Goal: Information Seeking & Learning: Learn about a topic

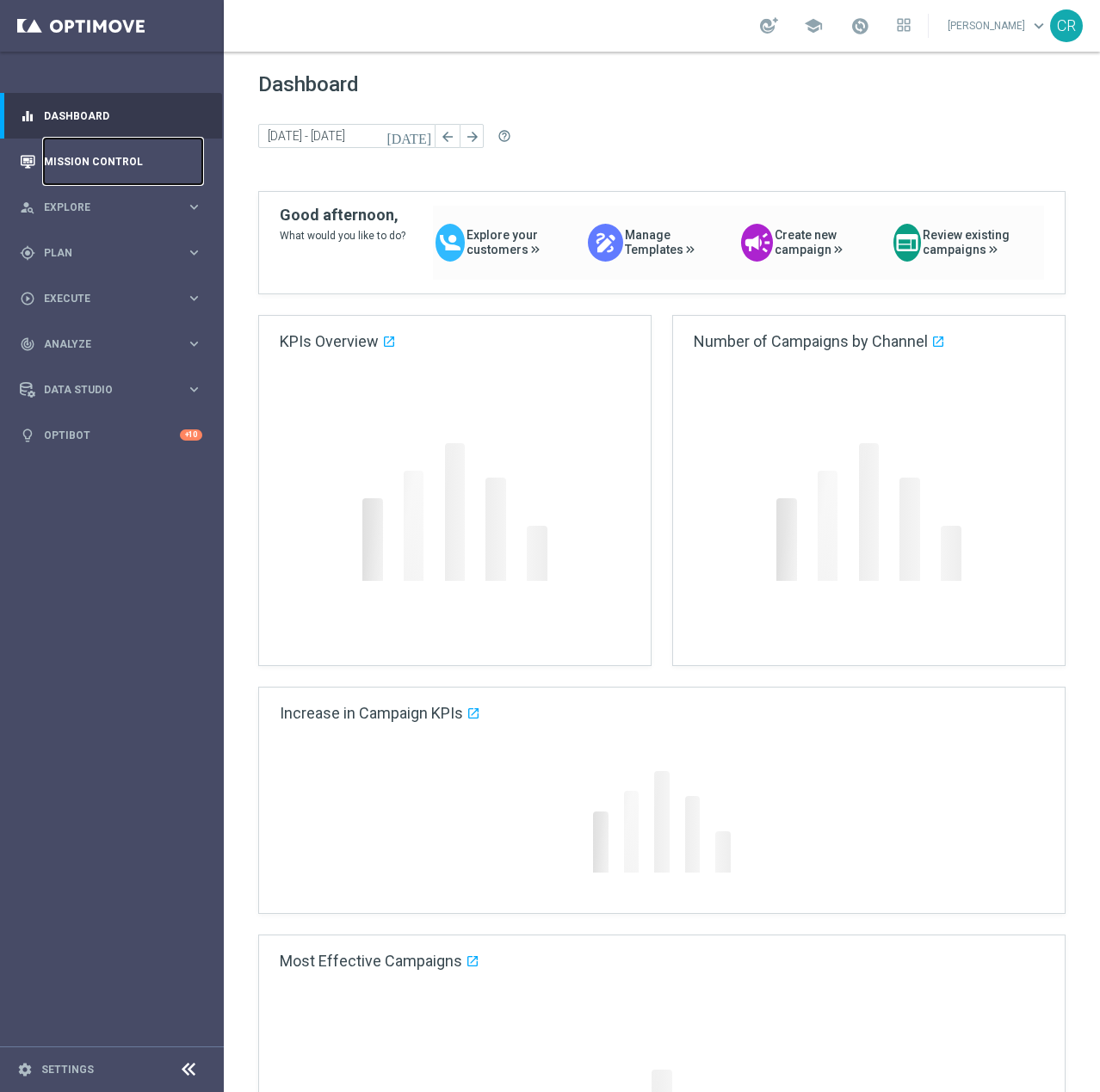
click at [88, 152] on link "Mission Control" at bounding box center [123, 161] width 158 height 45
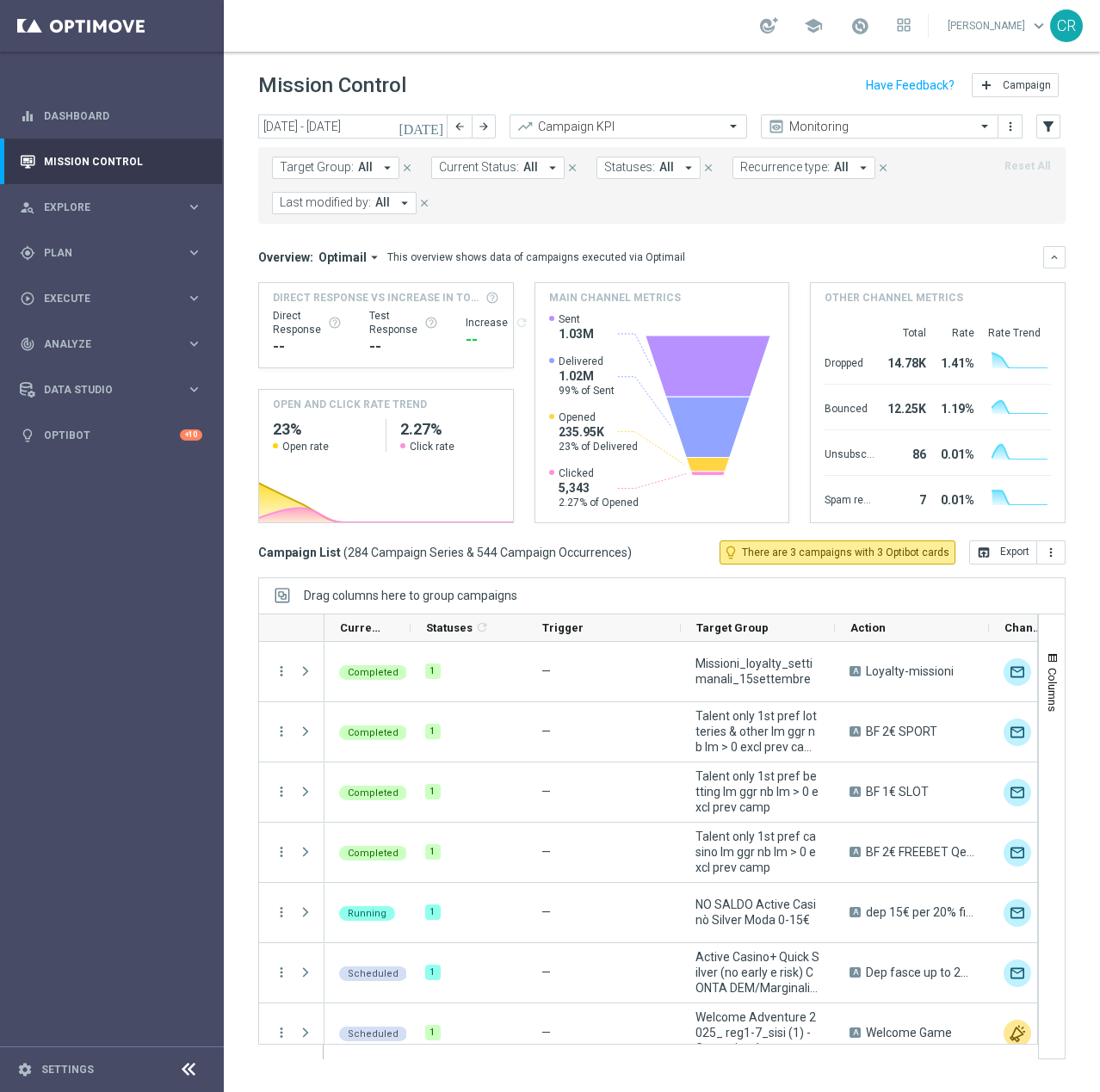
click at [434, 123] on icon "[DATE]" at bounding box center [421, 126] width 46 height 15
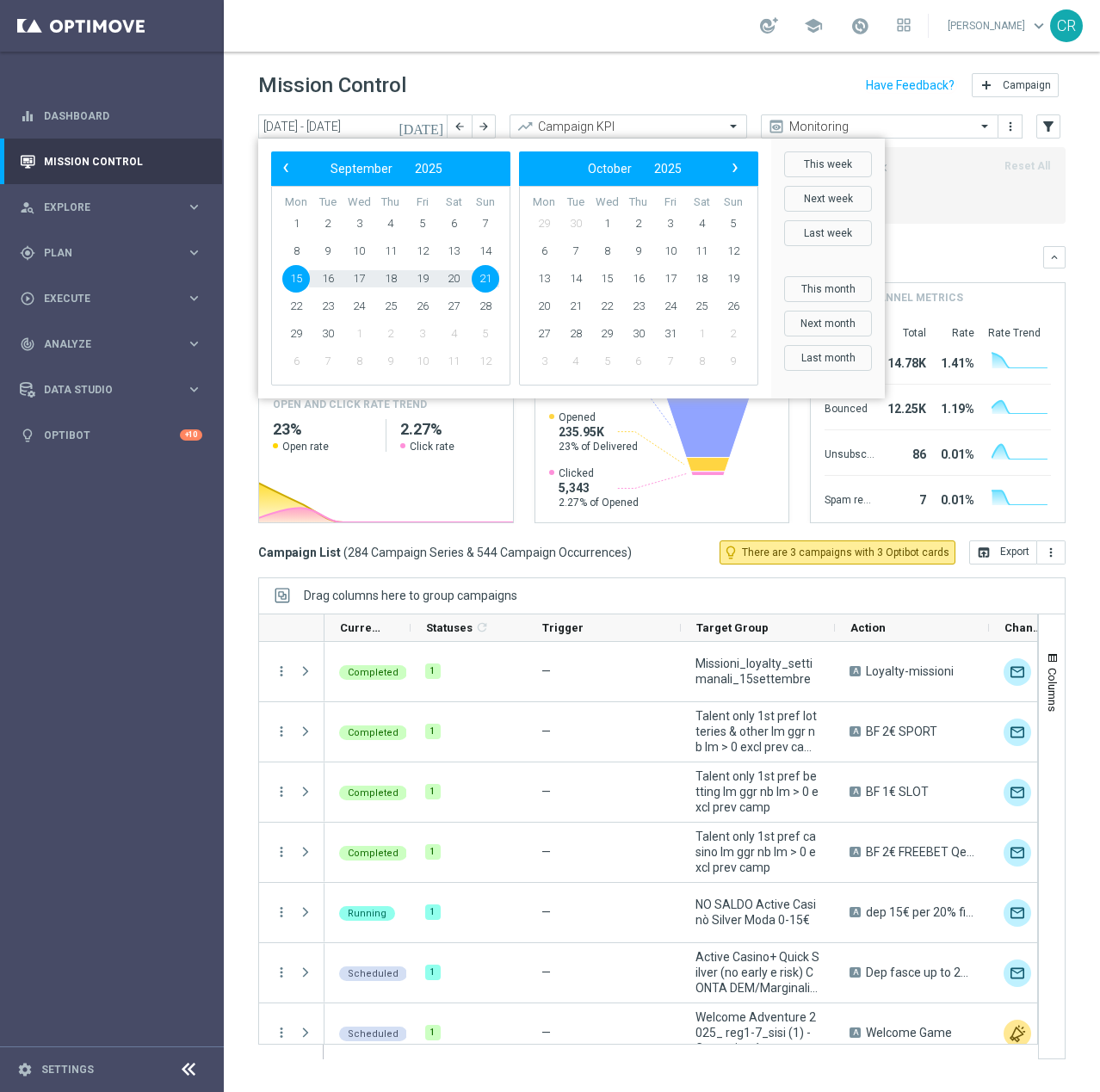
click at [274, 156] on div "‹ ​ September ​ 2025 ​ ›" at bounding box center [391, 169] width 239 height 35
click at [288, 160] on span "‹" at bounding box center [286, 168] width 23 height 23
click at [360, 306] on span "20" at bounding box center [359, 306] width 27 height 27
click at [478, 306] on span "24" at bounding box center [485, 306] width 27 height 27
type input "[DATE] - [DATE]"
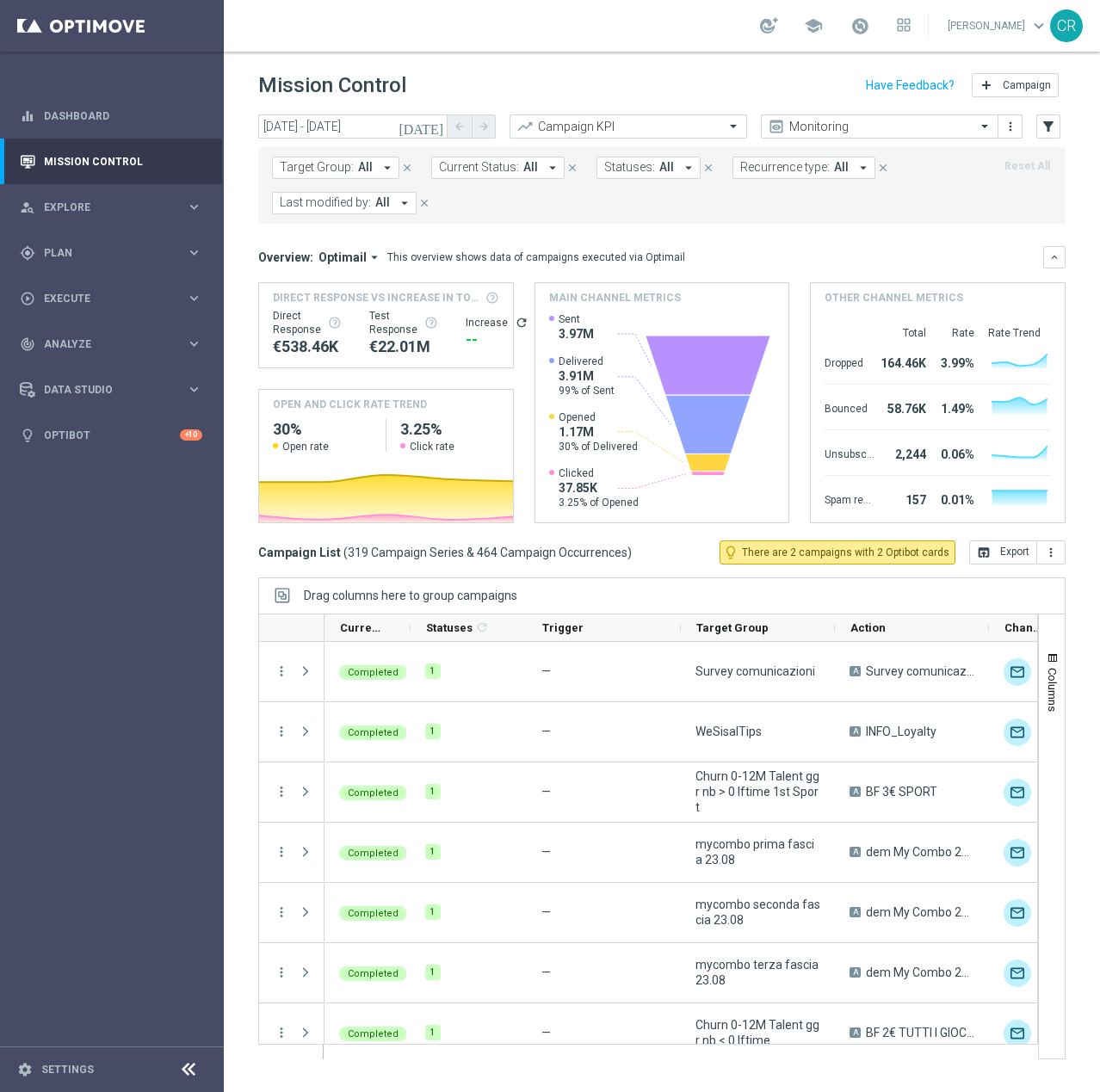
click at [334, 167] on span "Target Group:" at bounding box center [316, 168] width 74 height 15
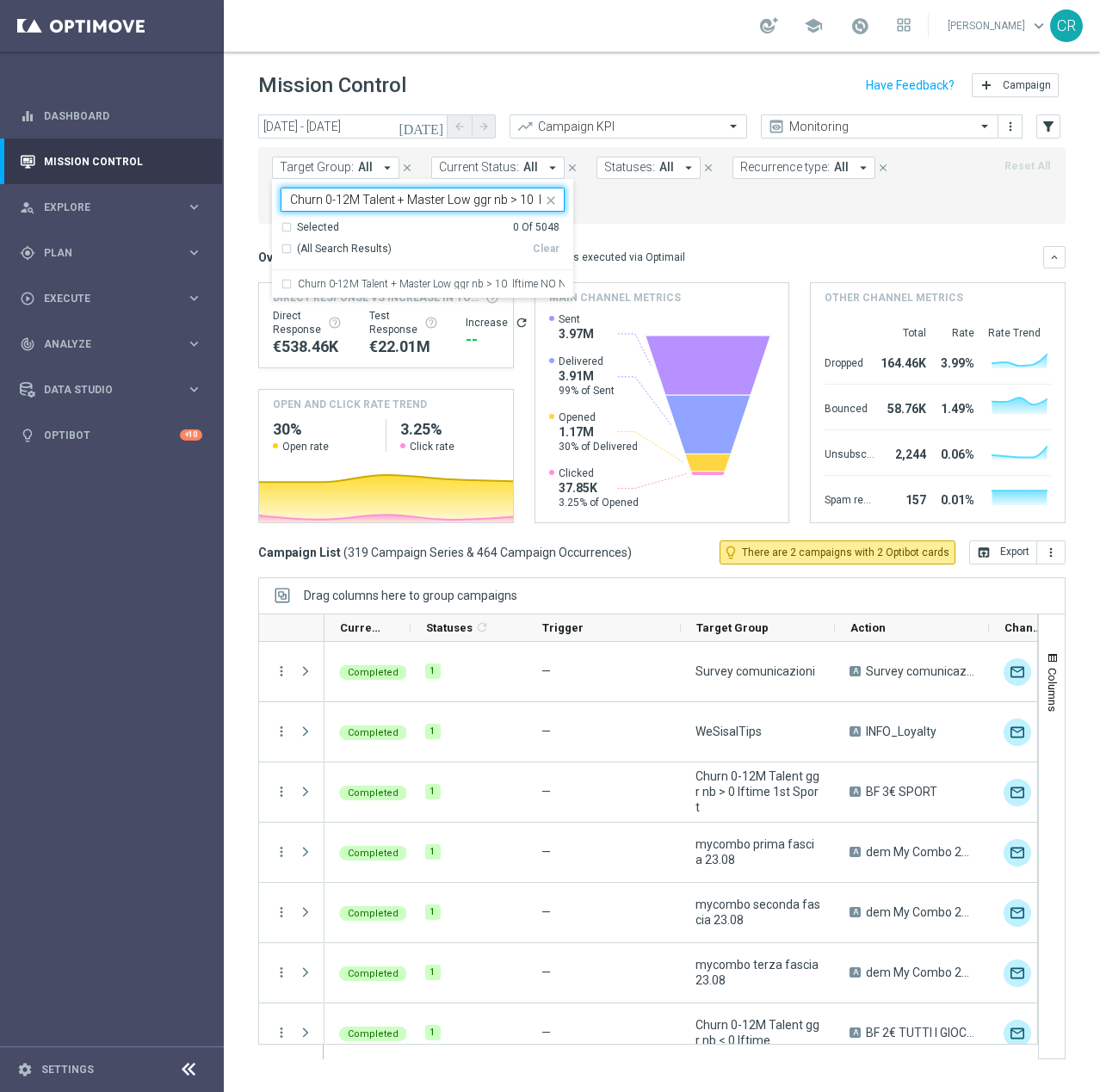
scroll to position [0, 120]
click at [434, 278] on div "Churn 0-12M Talent + Master Low ggr nb > 10 lftime NO NWL TOP 10k" at bounding box center [423, 283] width 284 height 27
type input "Churn 0-12M Talent + Master Low ggr nb > 10 lftime NO NWL TOP 10k"
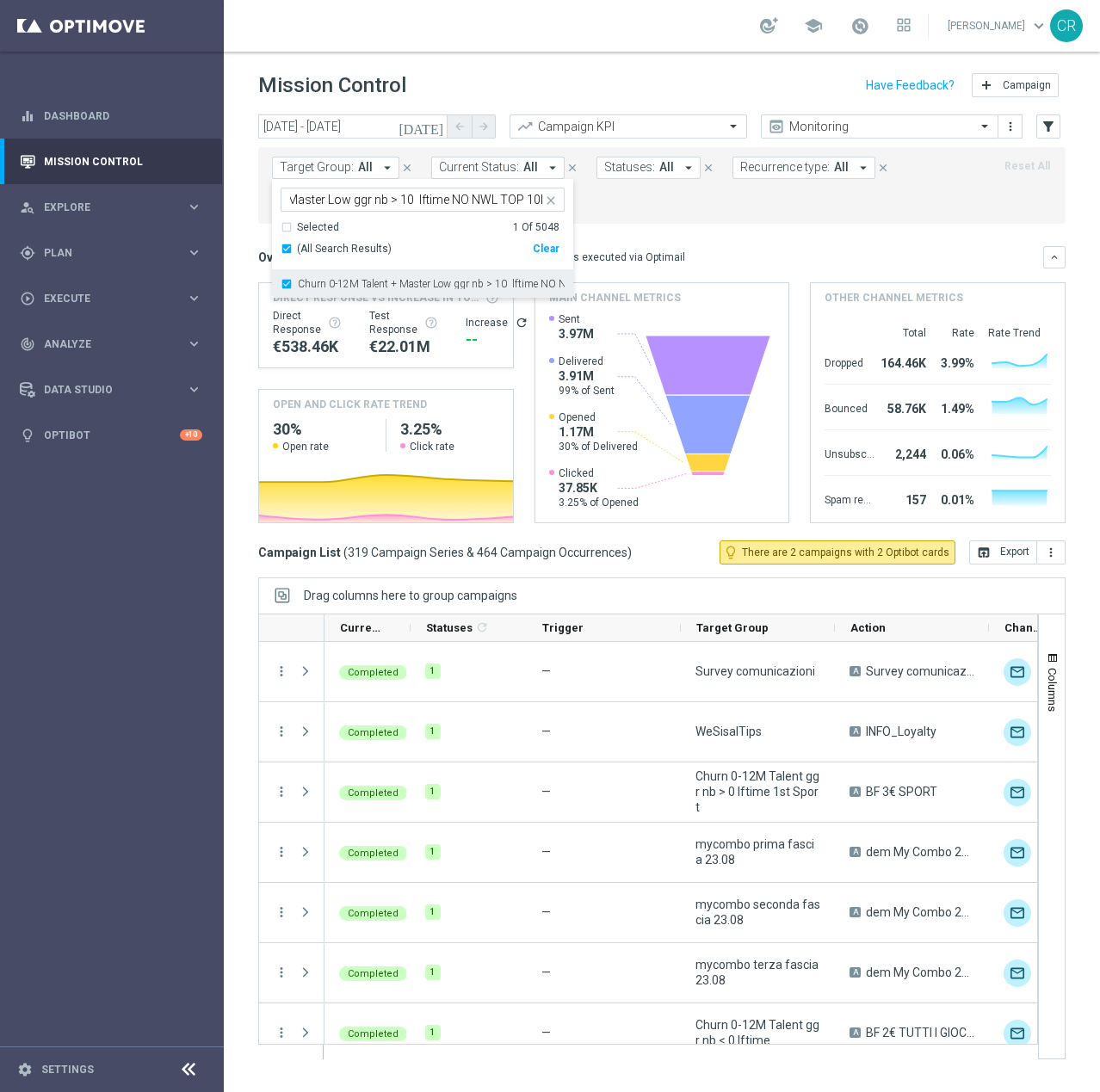
scroll to position [0, 0]
click at [939, 234] on mini-dashboard "Overview: Optimail arrow_drop_down This overview shows data of campaigns execut…" at bounding box center [662, 382] width 808 height 316
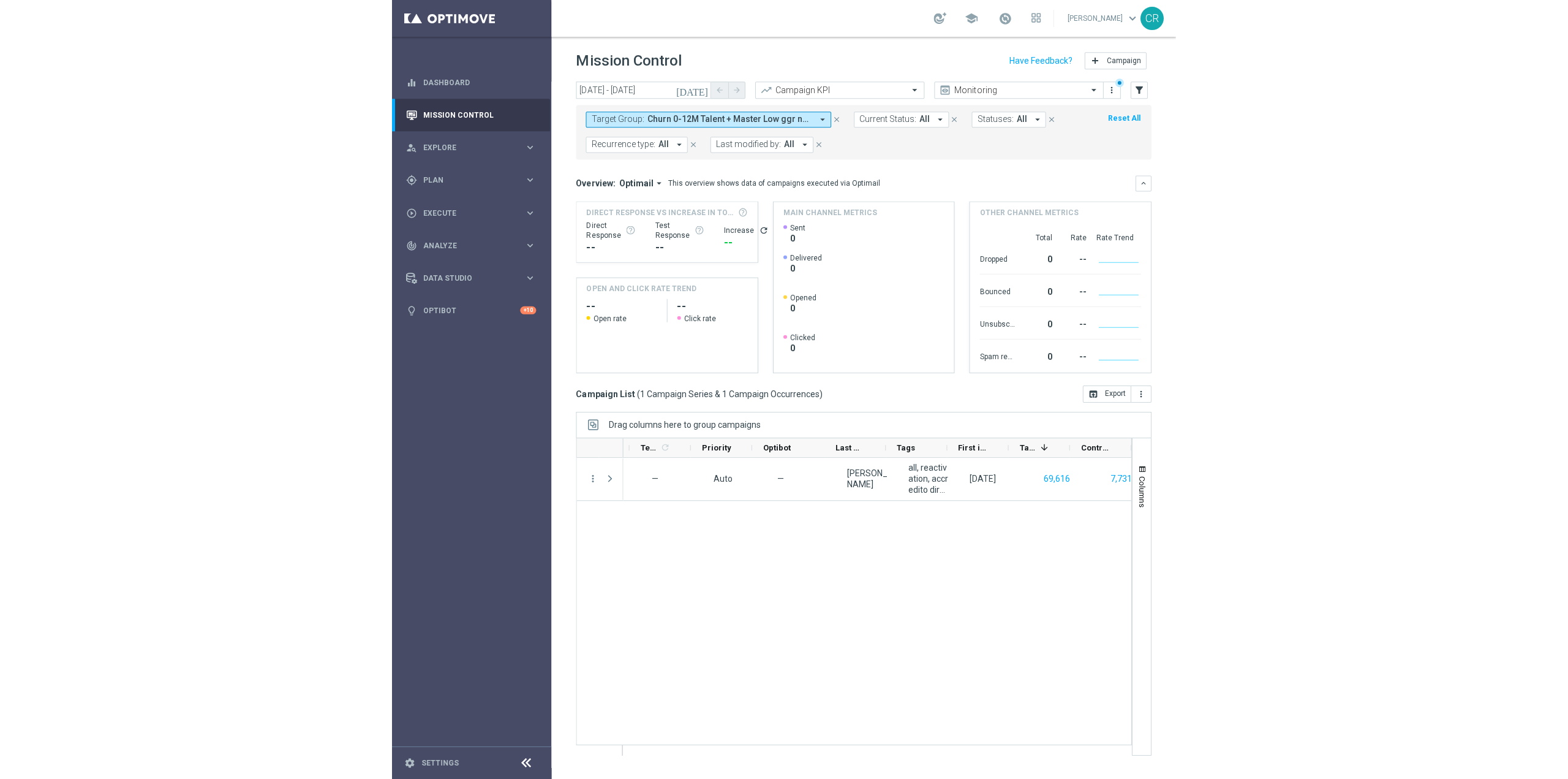
scroll to position [0, 527]
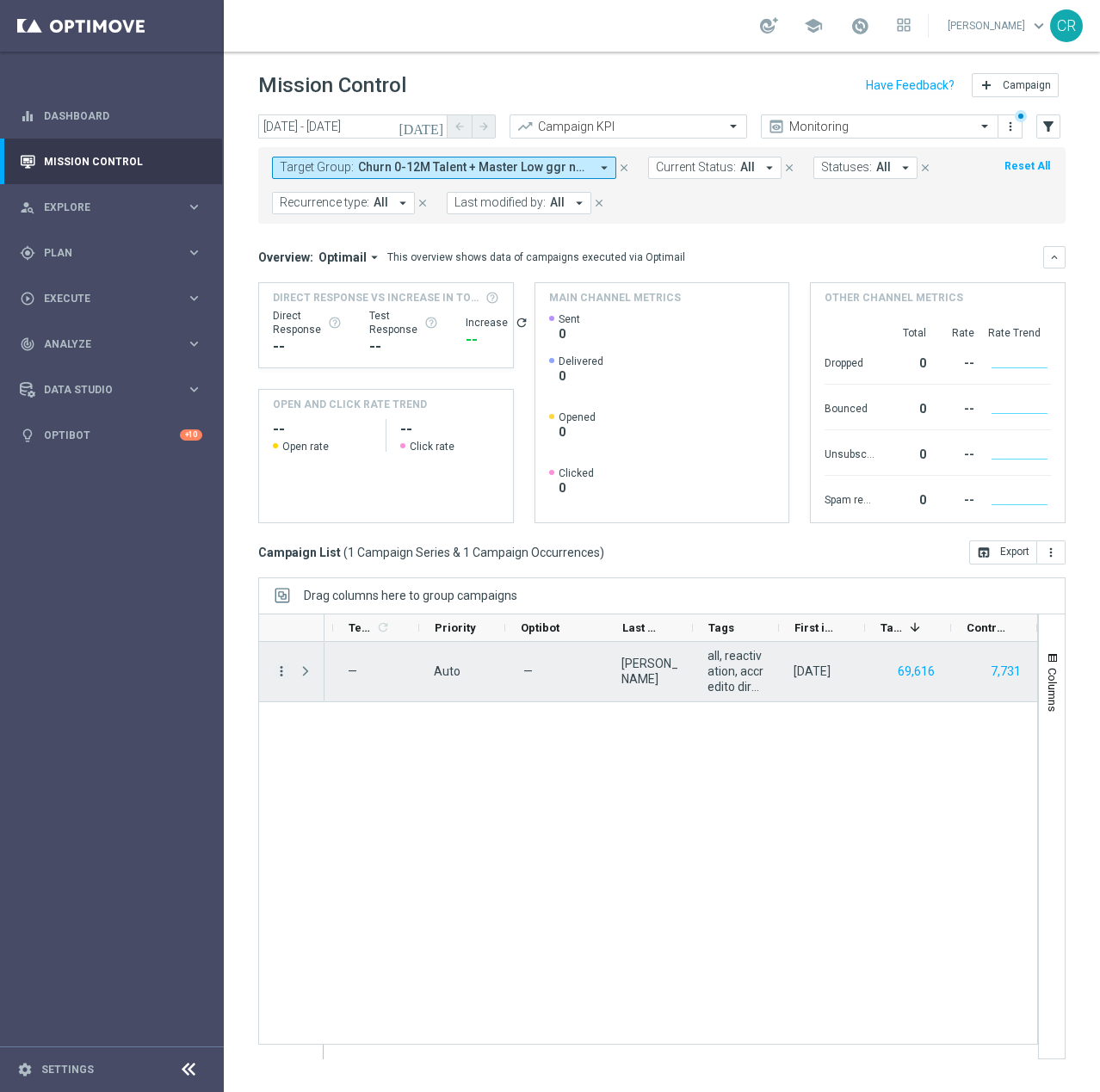
click at [281, 670] on icon "more_vert" at bounding box center [282, 671] width 15 height 15
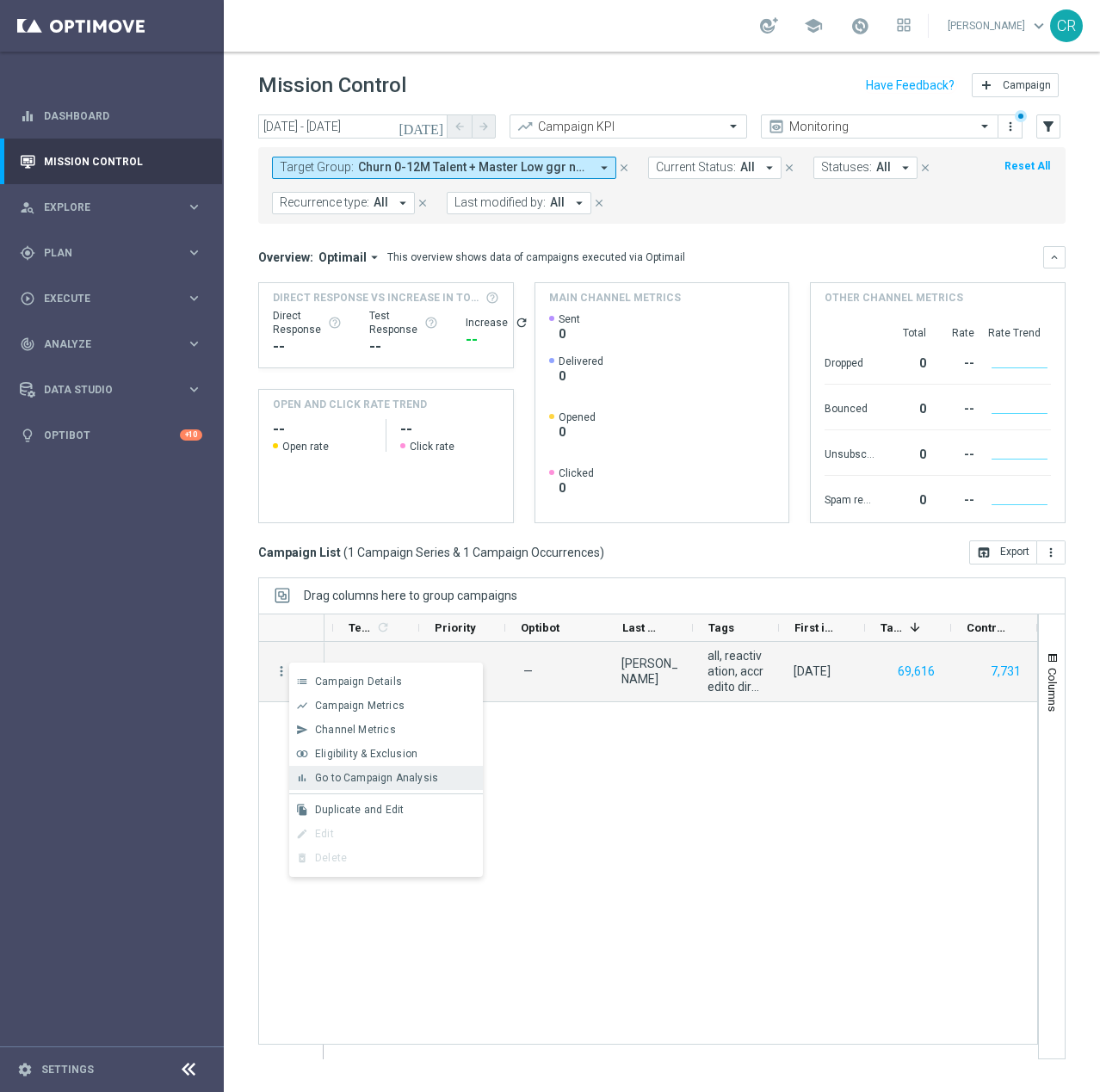
click at [342, 775] on span "Go to Campaign Analysis" at bounding box center [377, 778] width 123 height 12
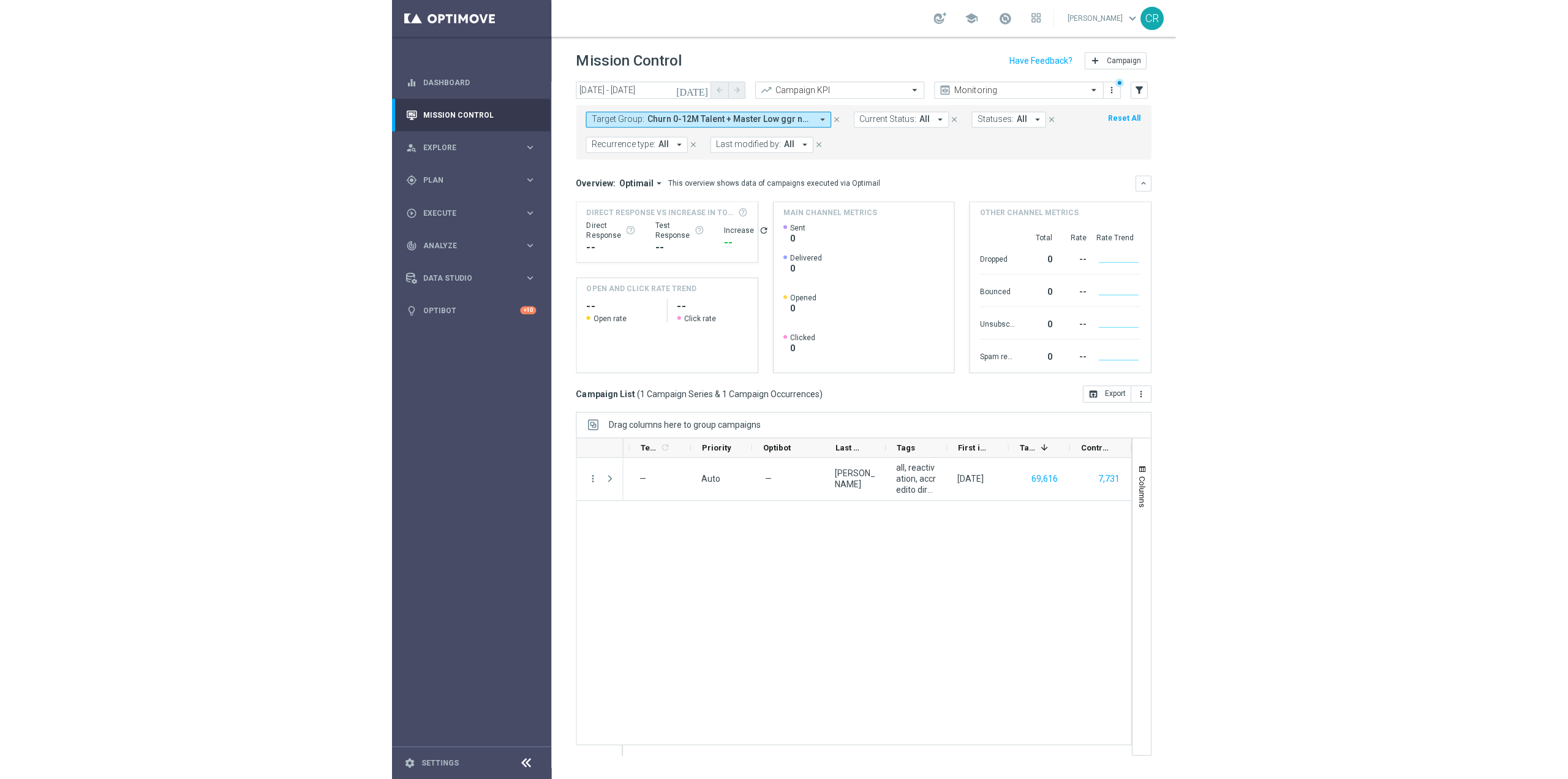
scroll to position [0, 0]
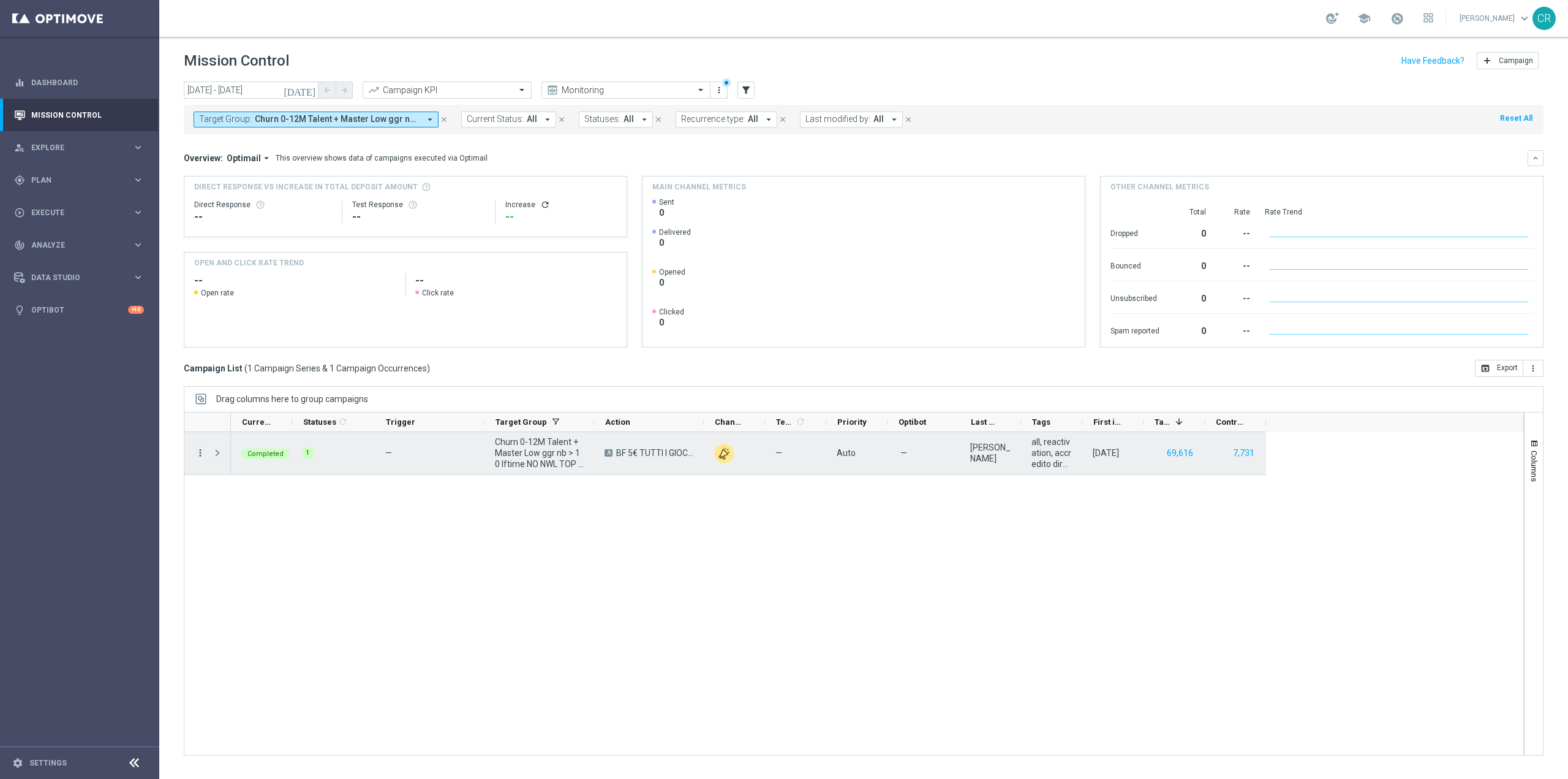
click at [198, 449] on icon "more_vert" at bounding box center [200, 453] width 11 height 11
click at [244, 525] on span "Go to Campaign Analysis" at bounding box center [268, 529] width 88 height 9
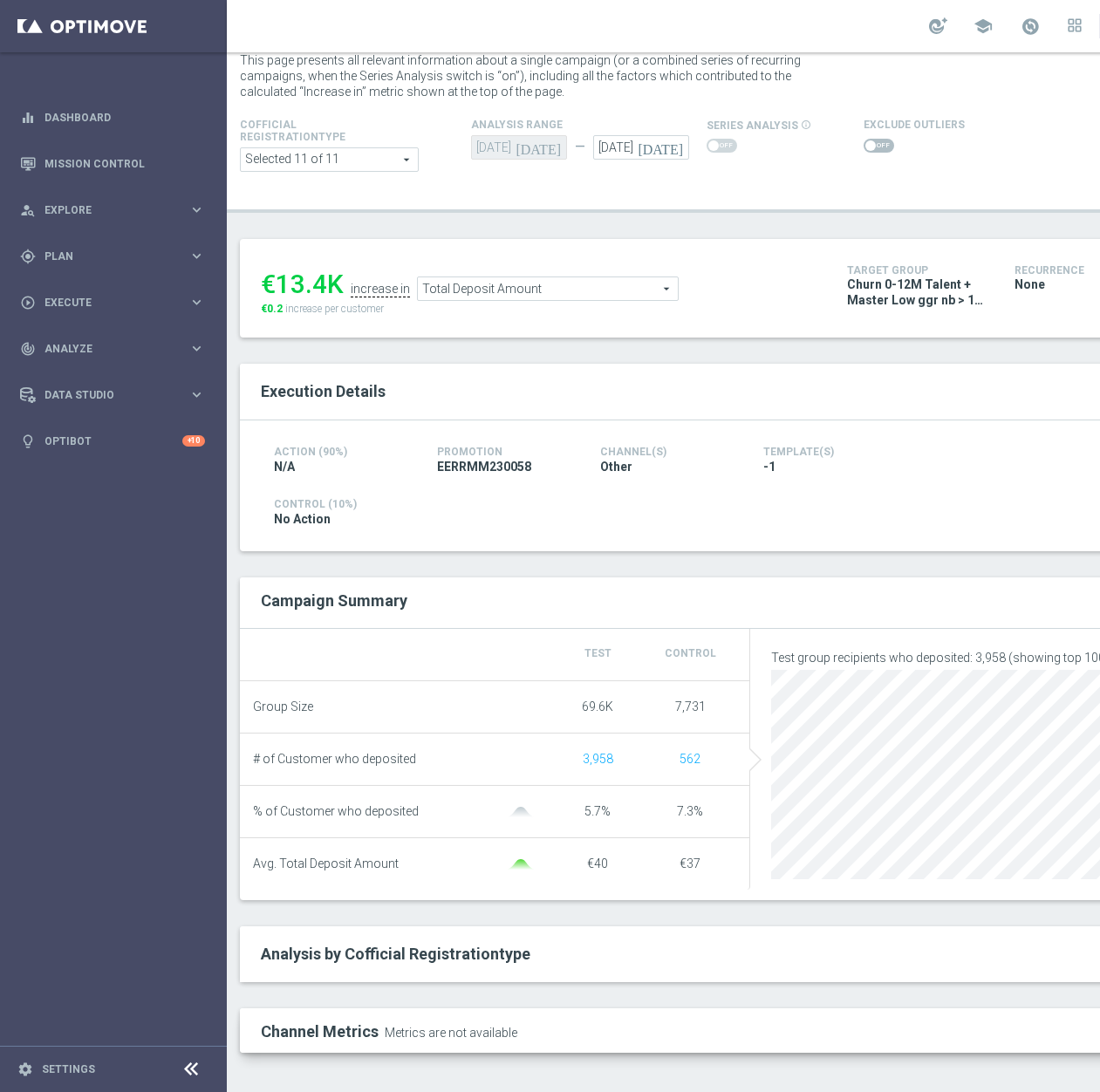
scroll to position [15, 0]
click at [638, 943] on h2 "Analysis by Cofficial Registrationtype keyboard_arrow_down" at bounding box center [750, 954] width 979 height 21
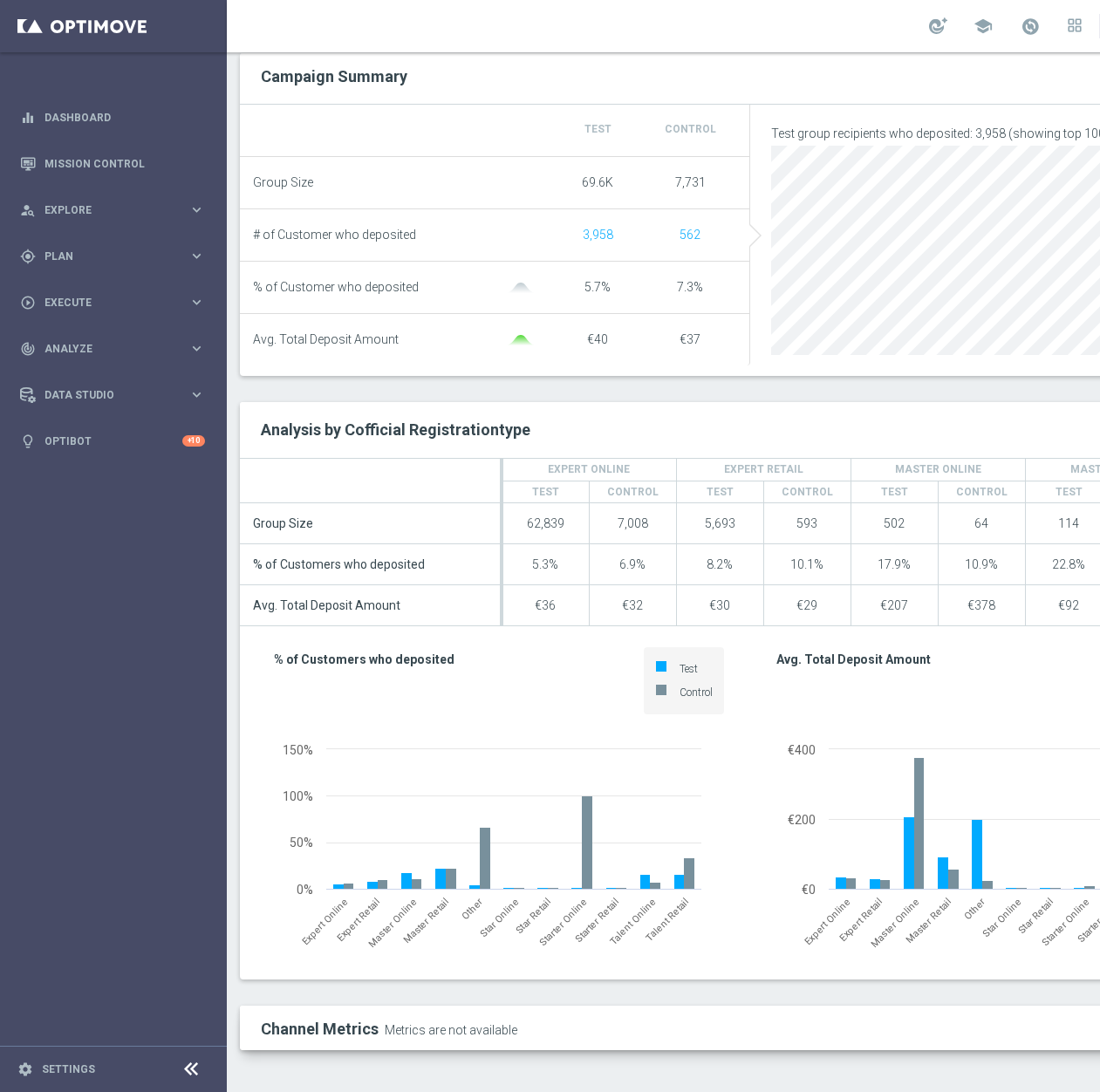
scroll to position [582, 0]
click at [686, 1020] on div "Channel Metrics Metrics are not available" at bounding box center [629, 1027] width 761 height 21
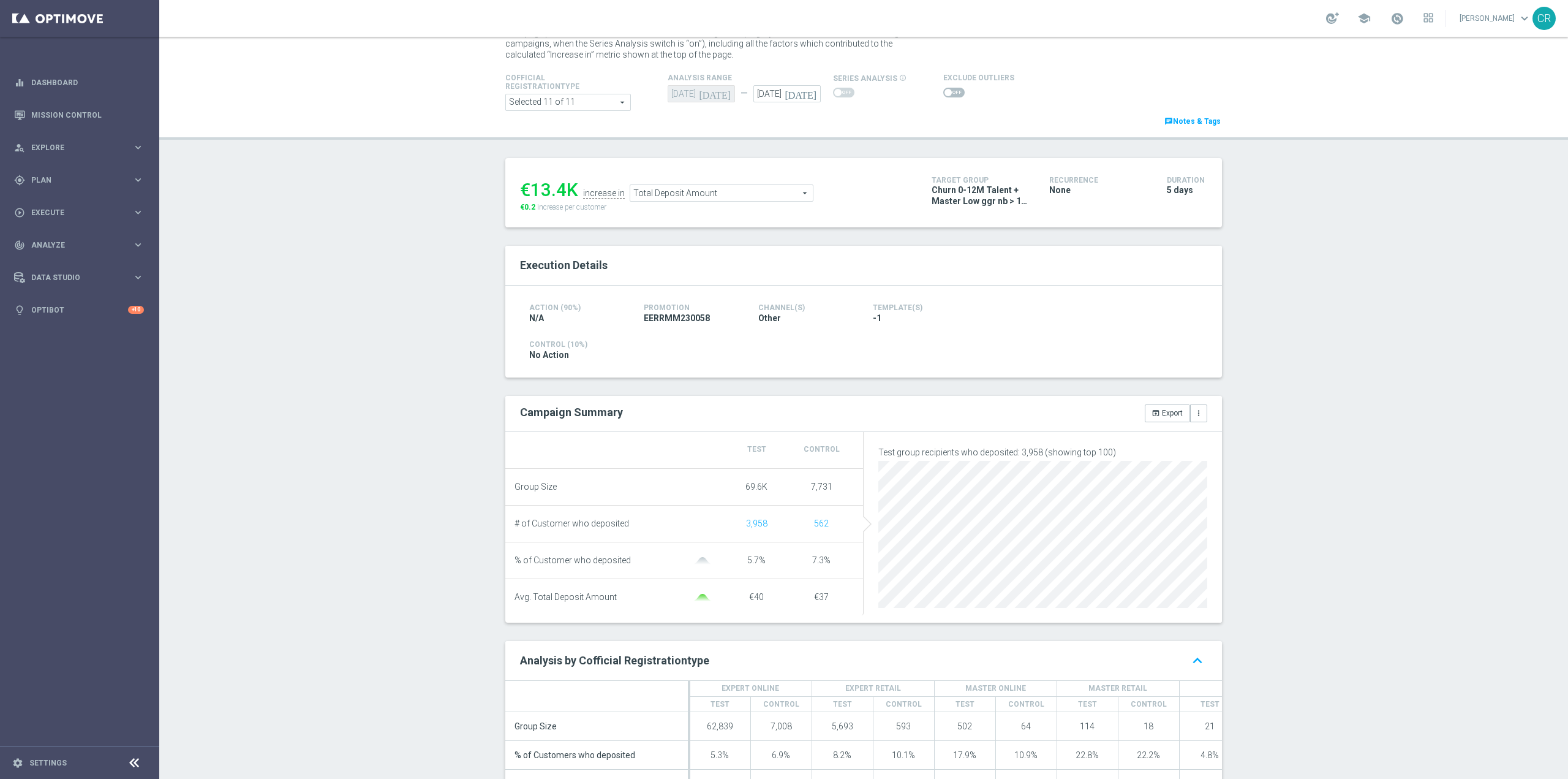
scroll to position [0, 0]
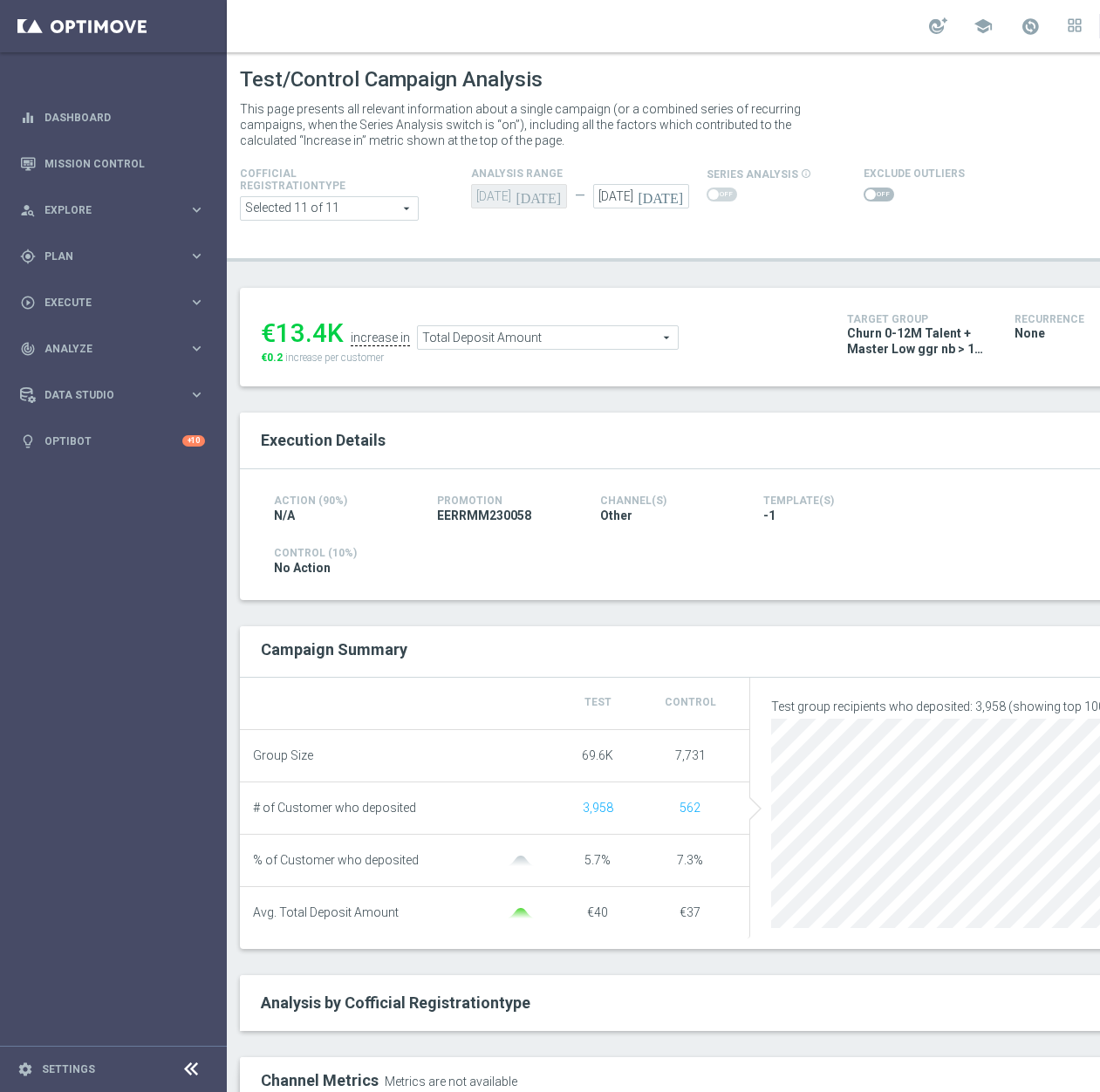
click at [553, 333] on span "Total Deposit Amount" at bounding box center [548, 338] width 259 height 23
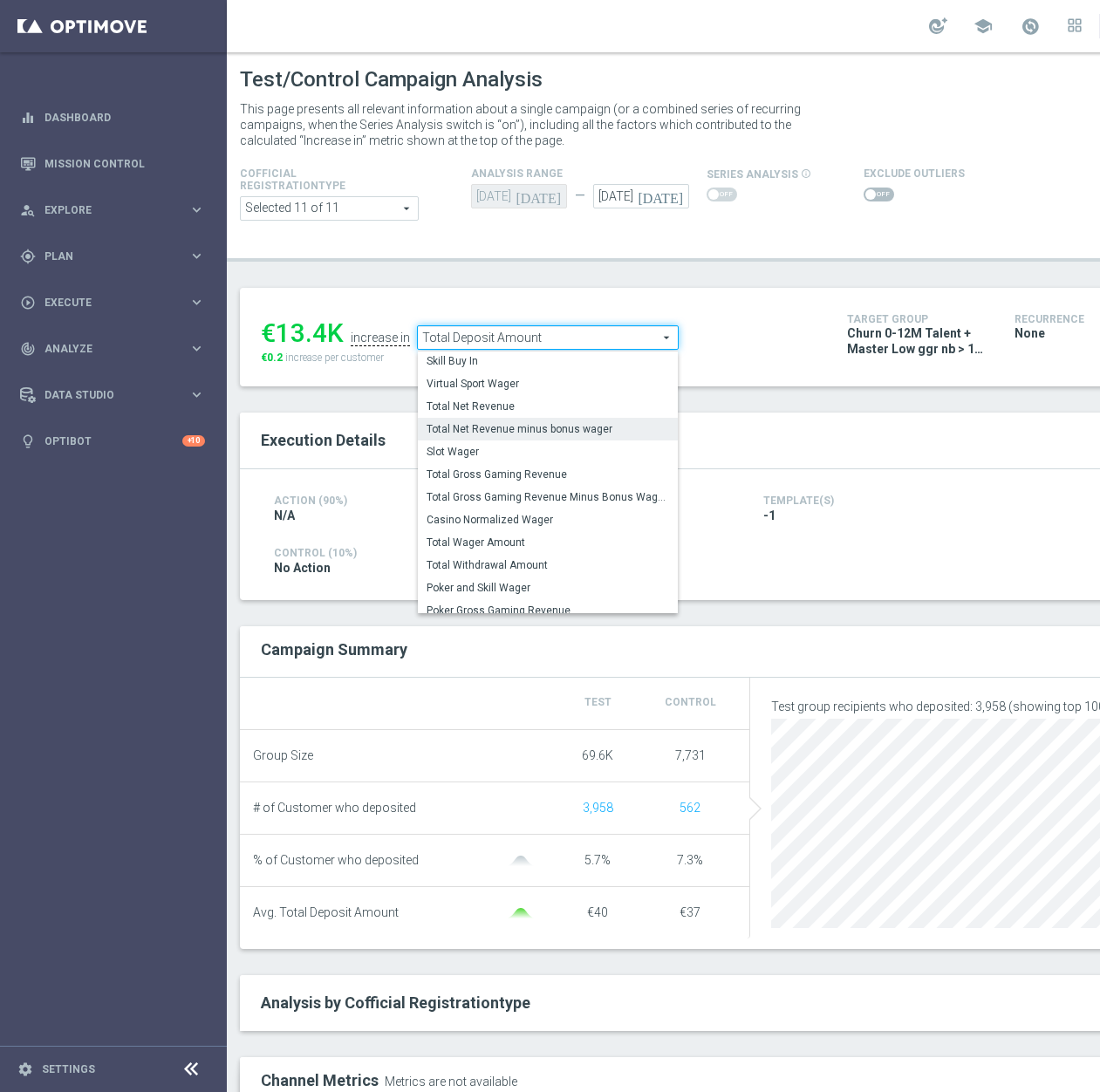
scroll to position [250, 0]
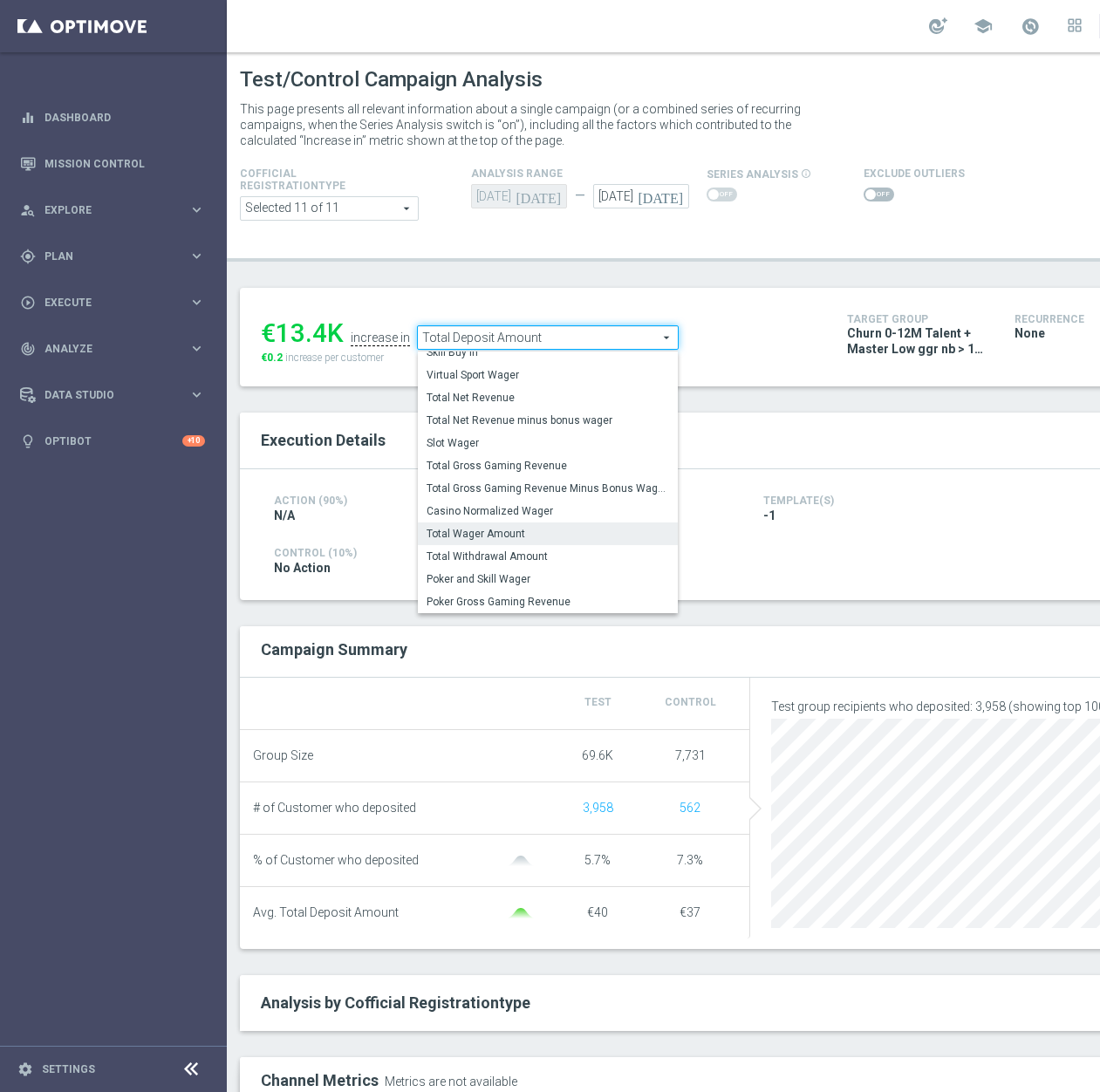
click at [591, 530] on span "Total Wager Amount" at bounding box center [548, 533] width 242 height 14
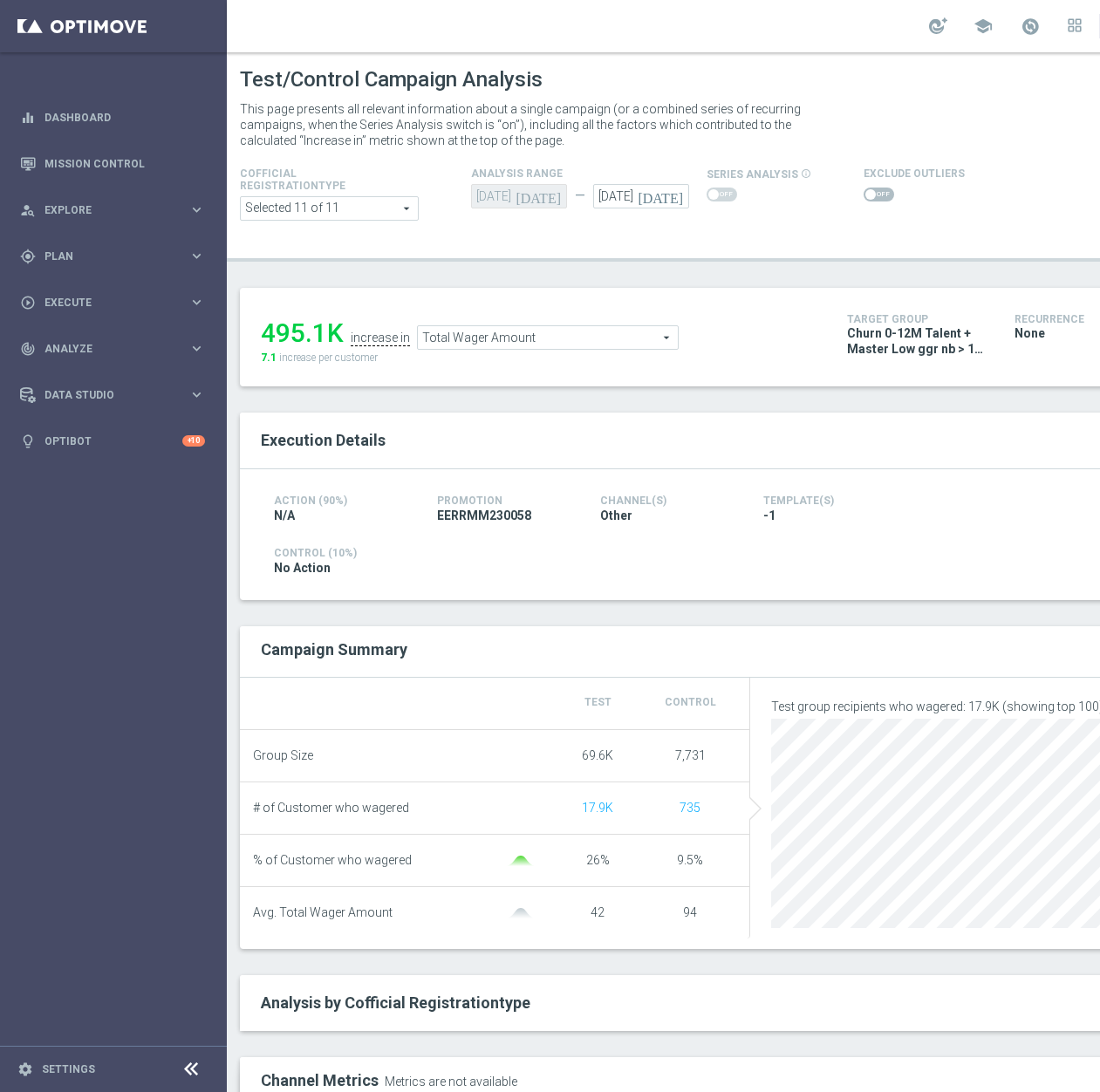
click at [560, 334] on span "Total Wager Amount" at bounding box center [548, 338] width 259 height 23
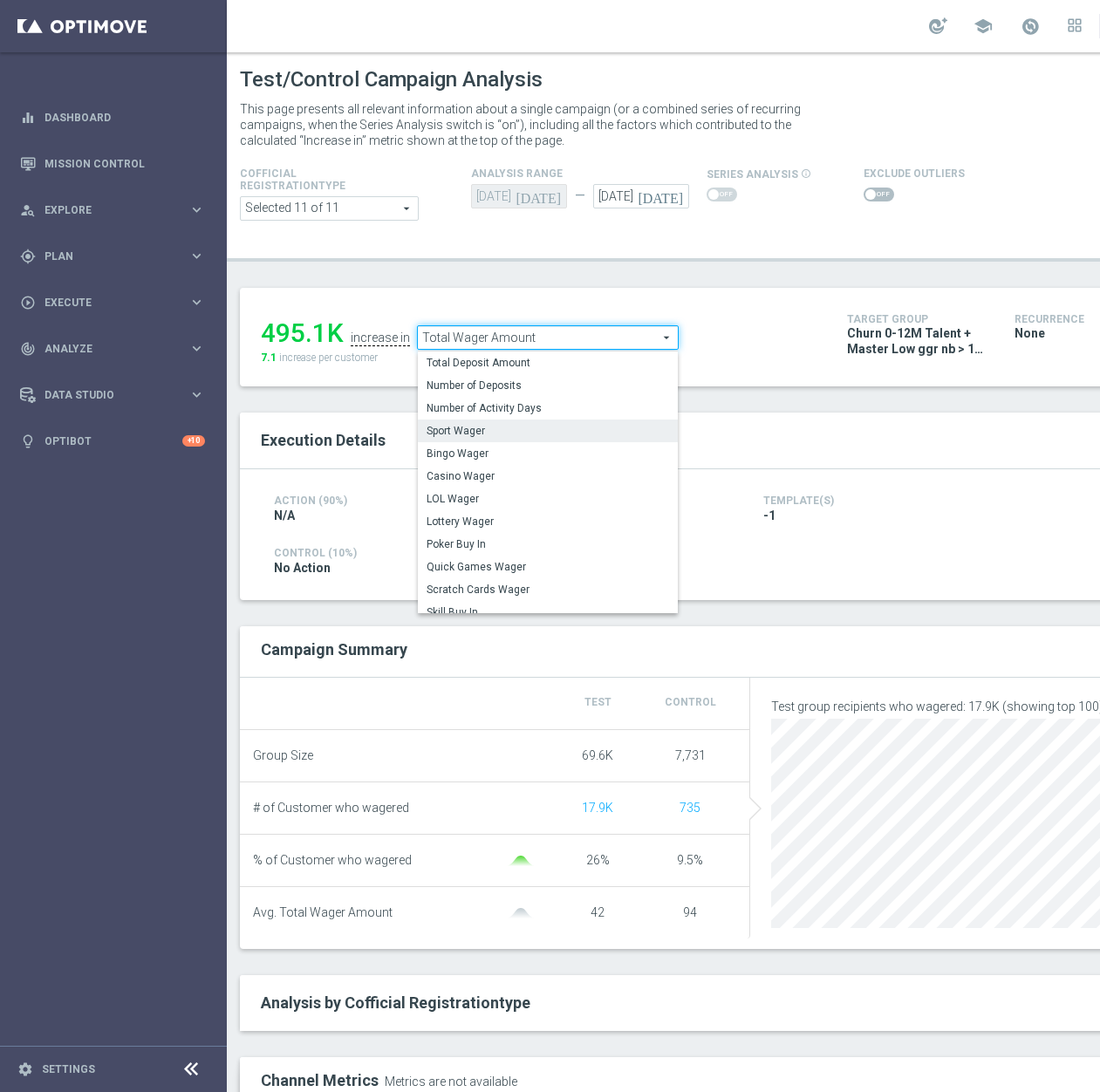
click at [521, 425] on span "Sport Wager" at bounding box center [548, 430] width 242 height 14
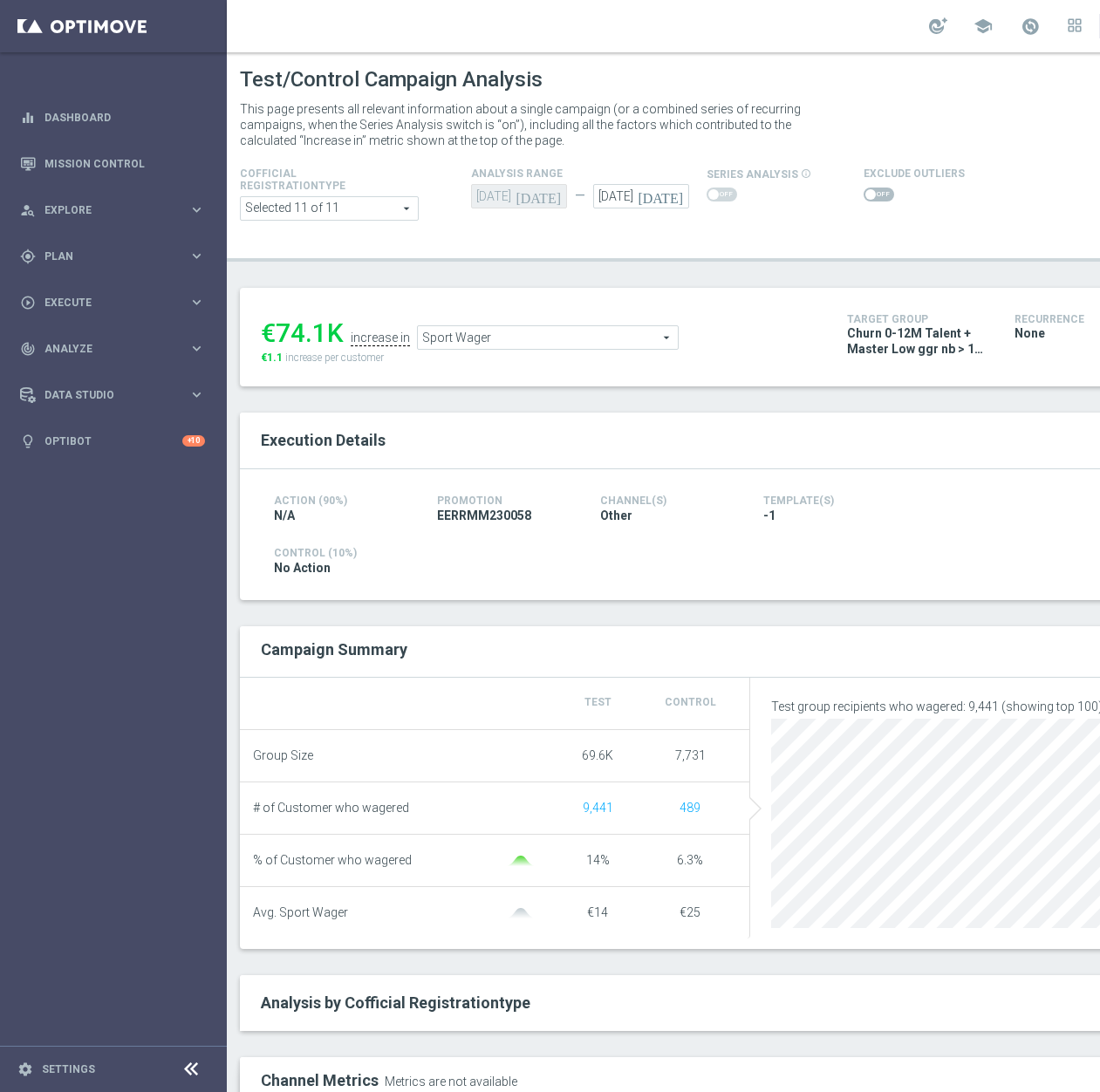
click at [551, 347] on span "Sport Wager" at bounding box center [548, 338] width 259 height 23
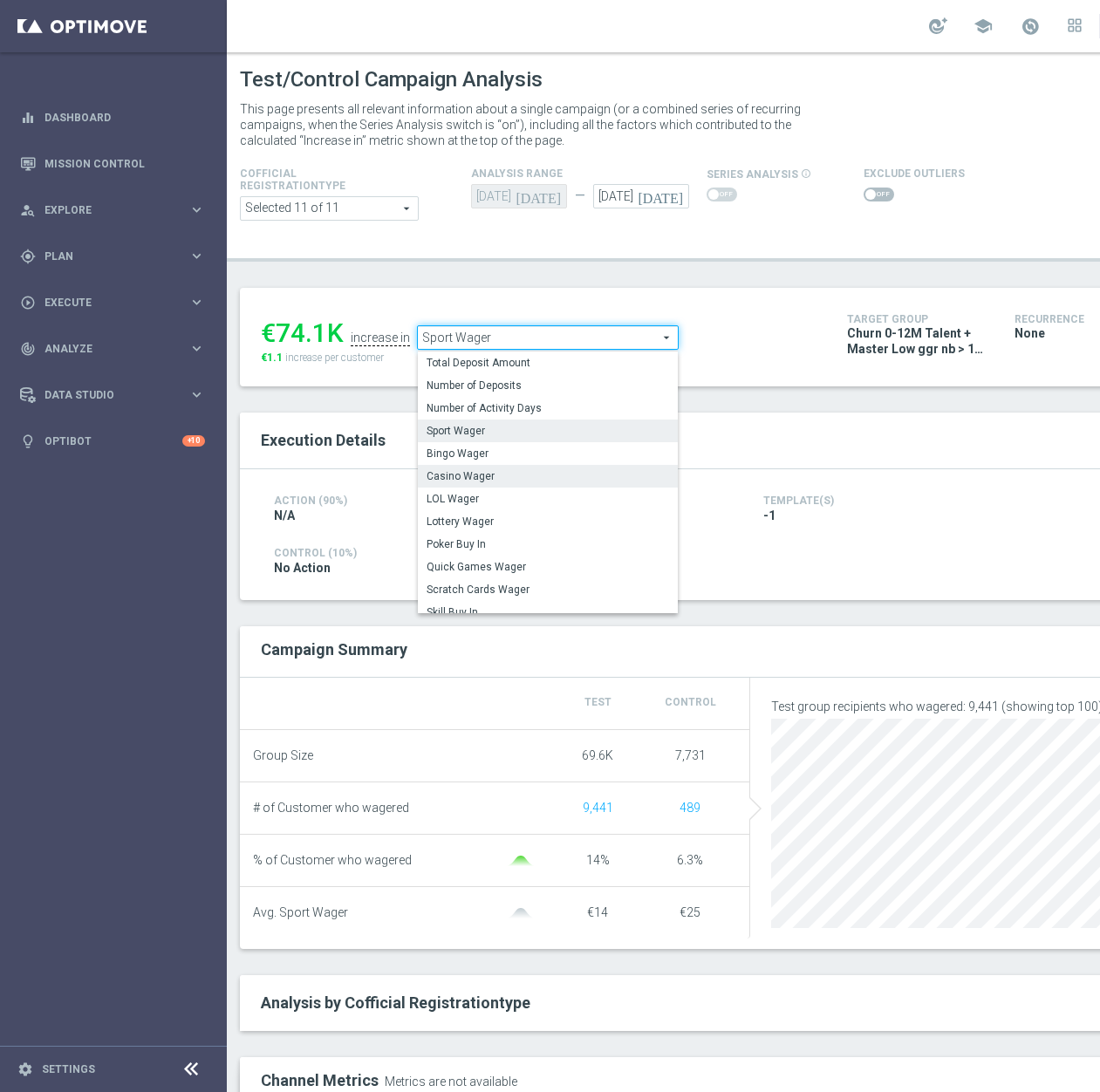
click at [527, 473] on span "Casino Wager" at bounding box center [548, 476] width 242 height 14
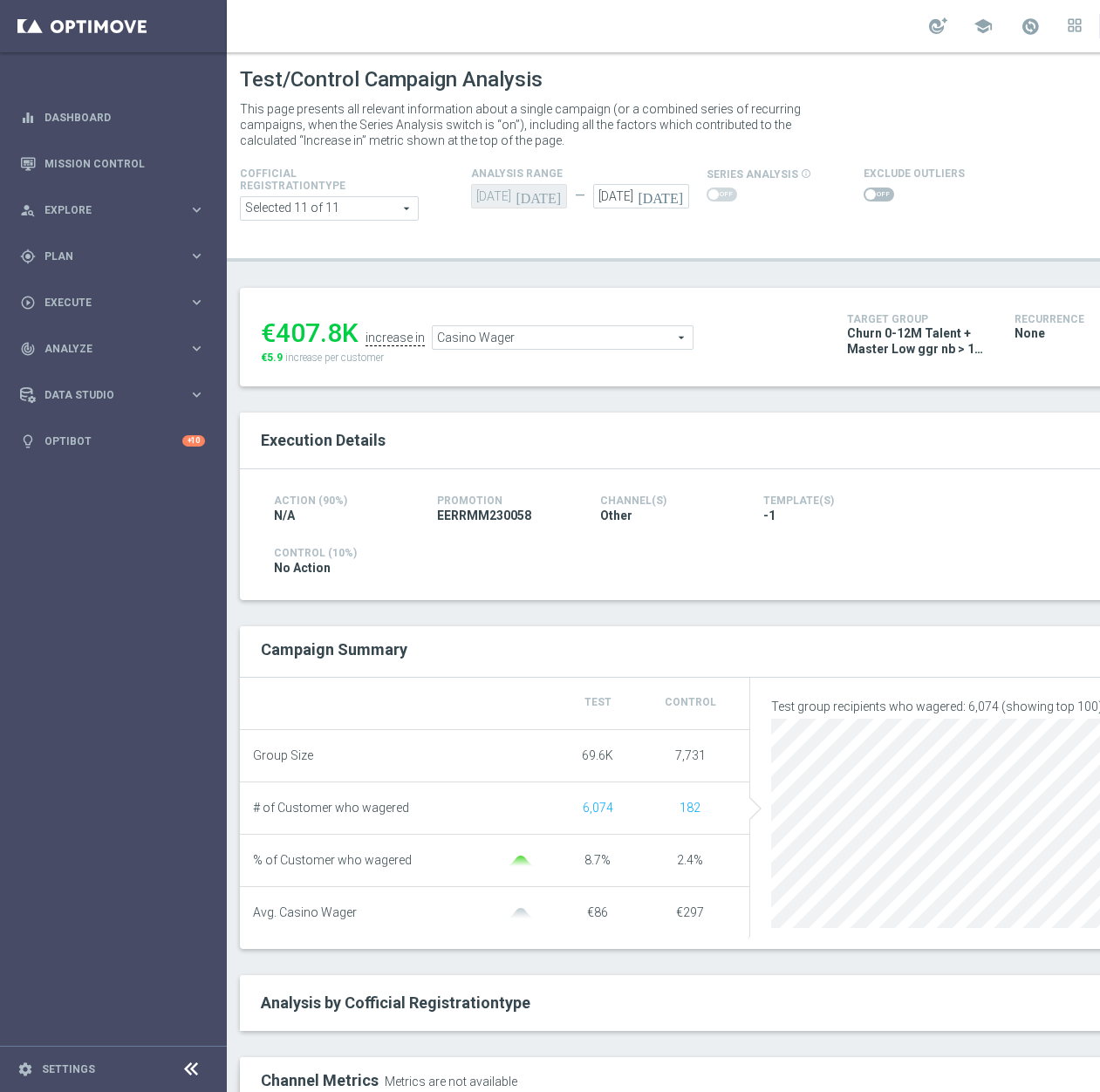
click at [645, 334] on span "Casino Wager" at bounding box center [562, 338] width 259 height 23
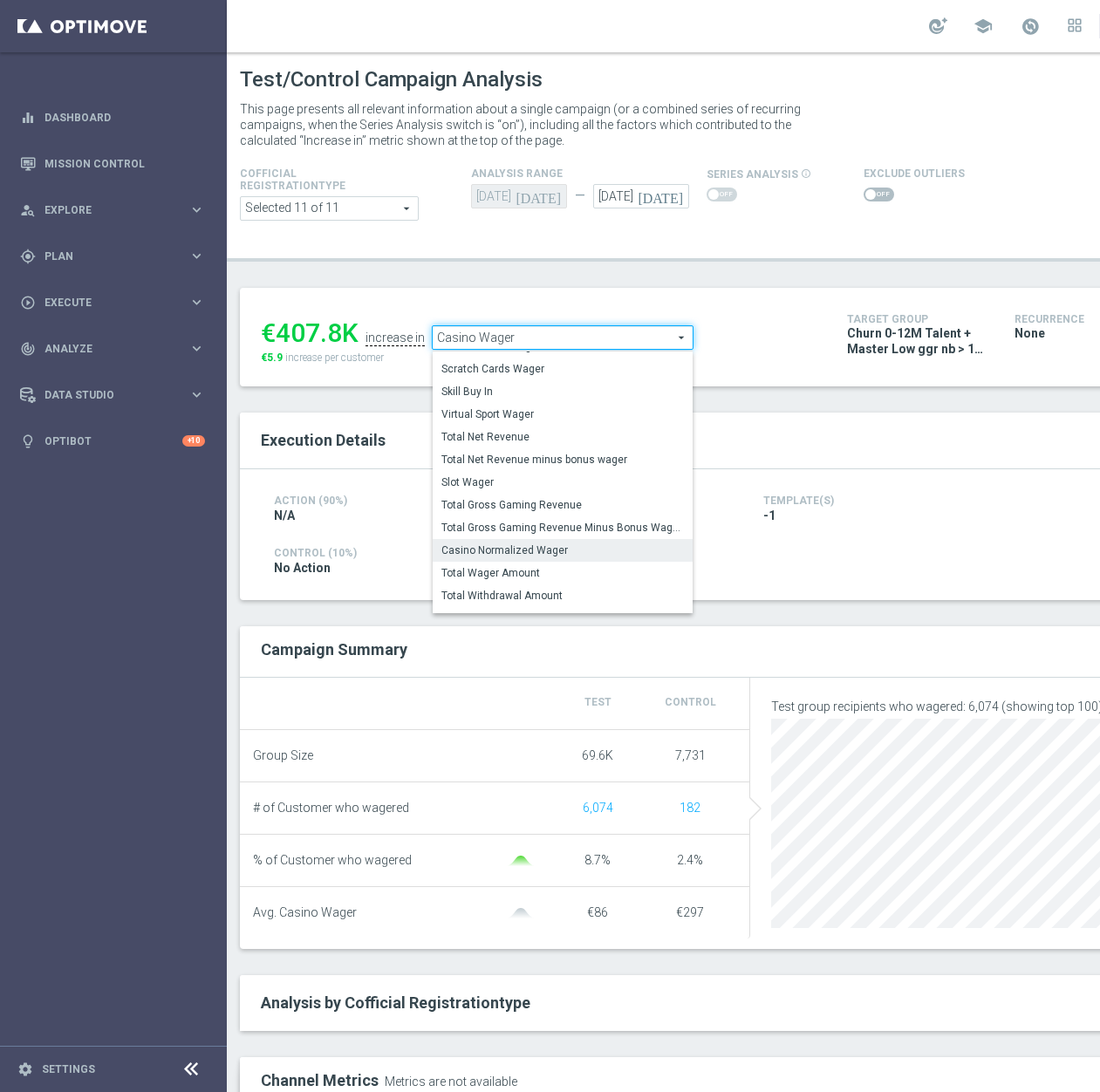
scroll to position [126, 0]
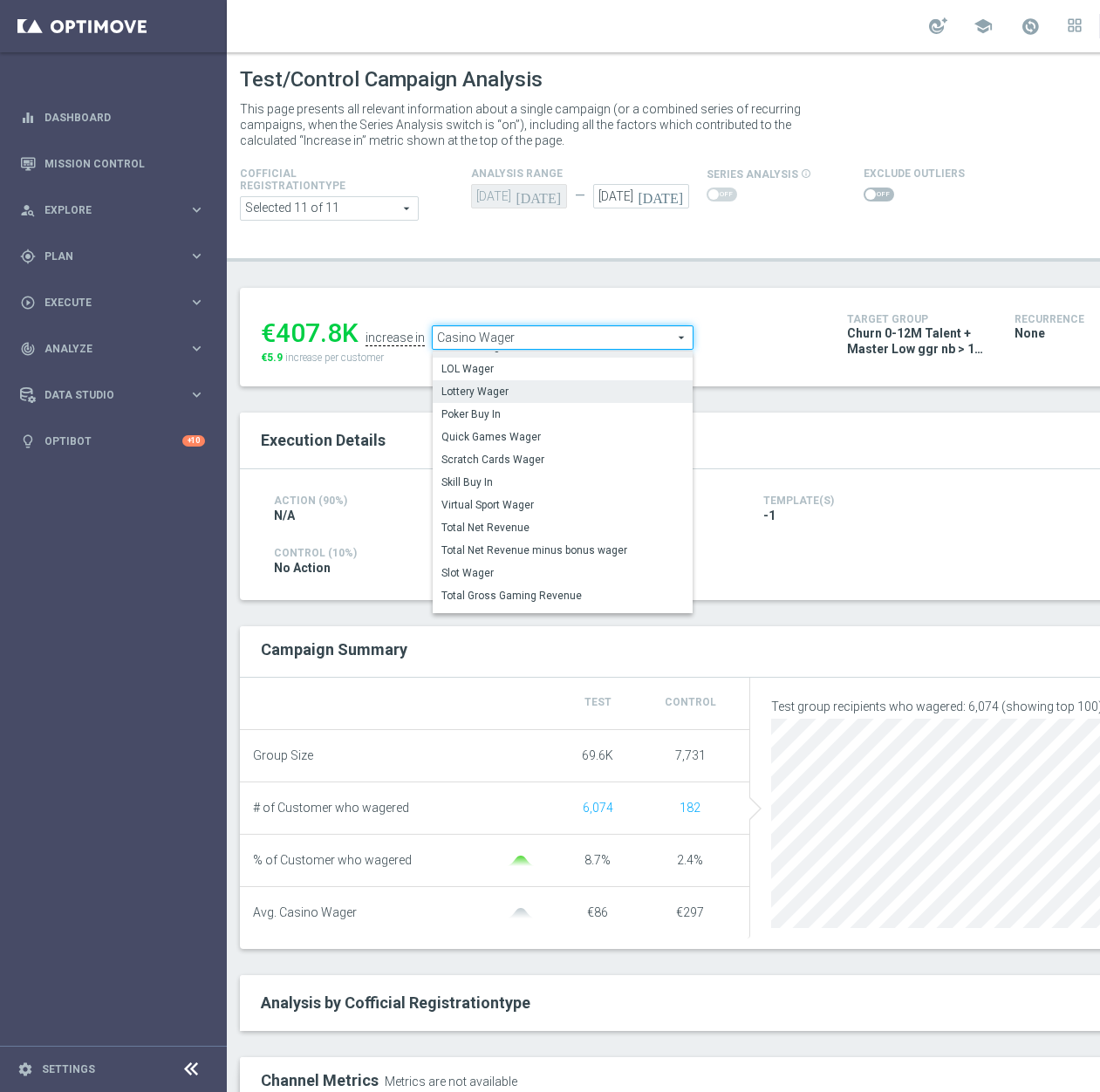
click at [570, 392] on span "Lottery Wager" at bounding box center [563, 391] width 242 height 14
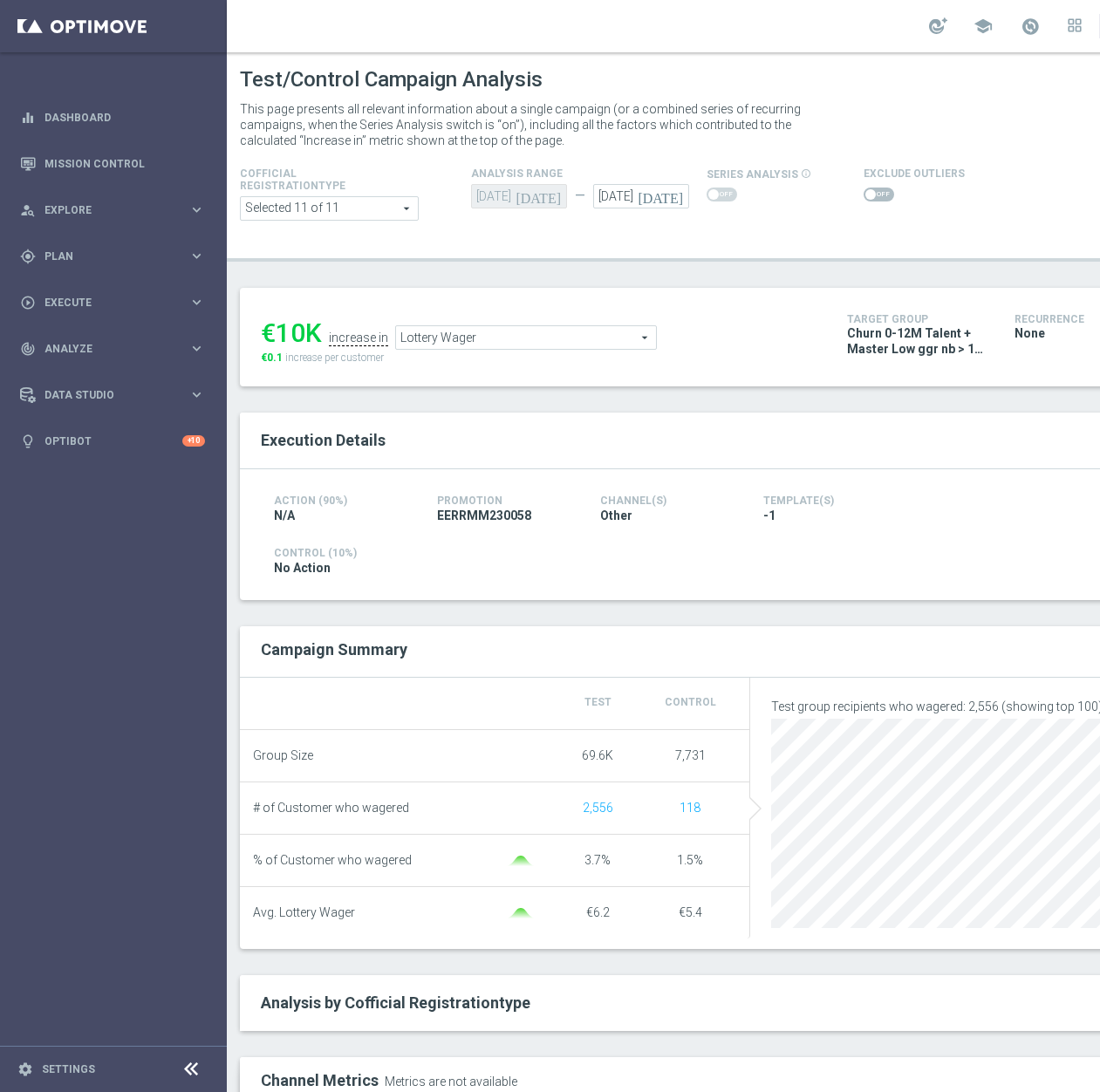
click at [607, 332] on span "Lottery Wager" at bounding box center [526, 338] width 259 height 23
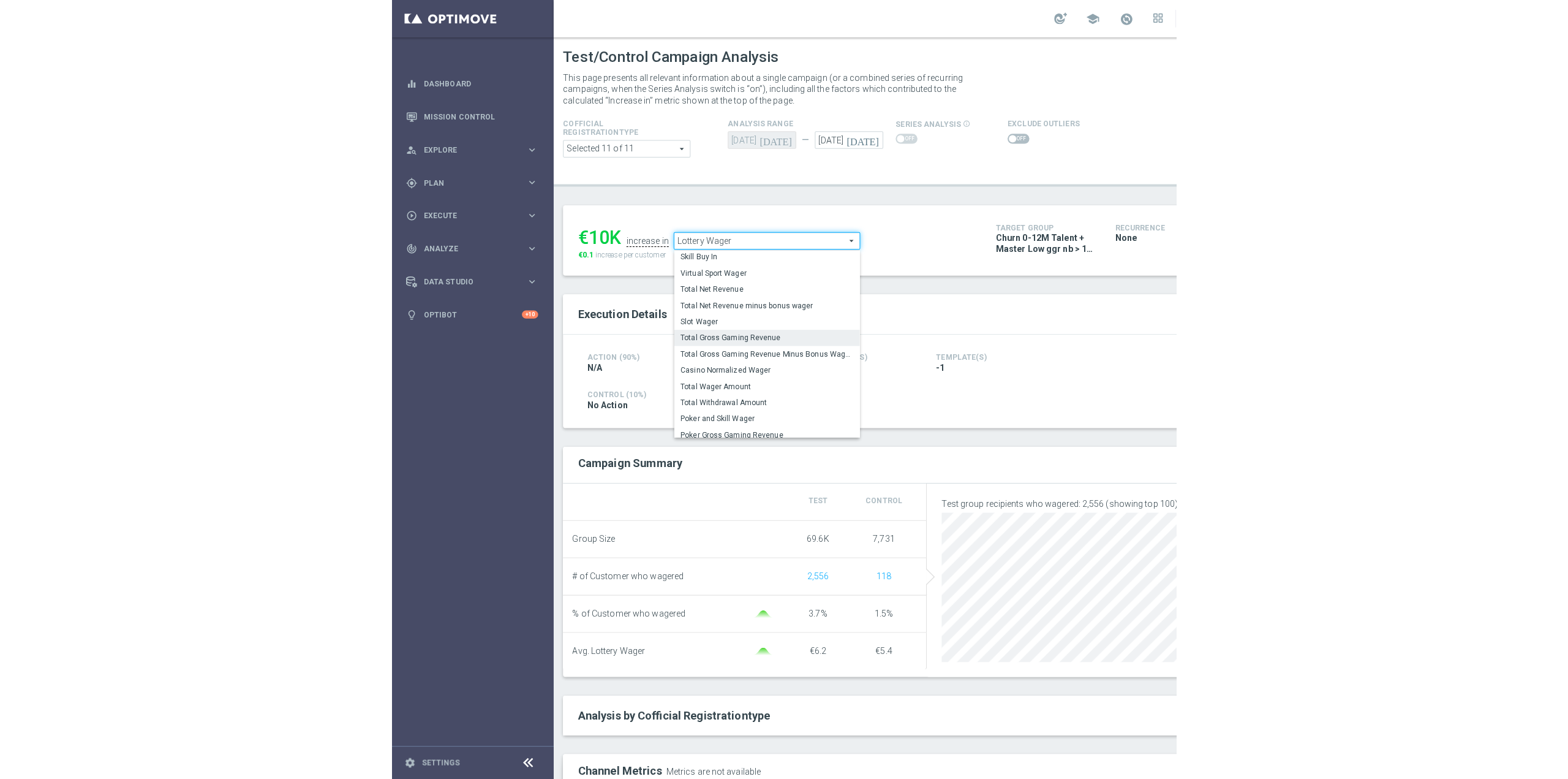
scroll to position [176, 0]
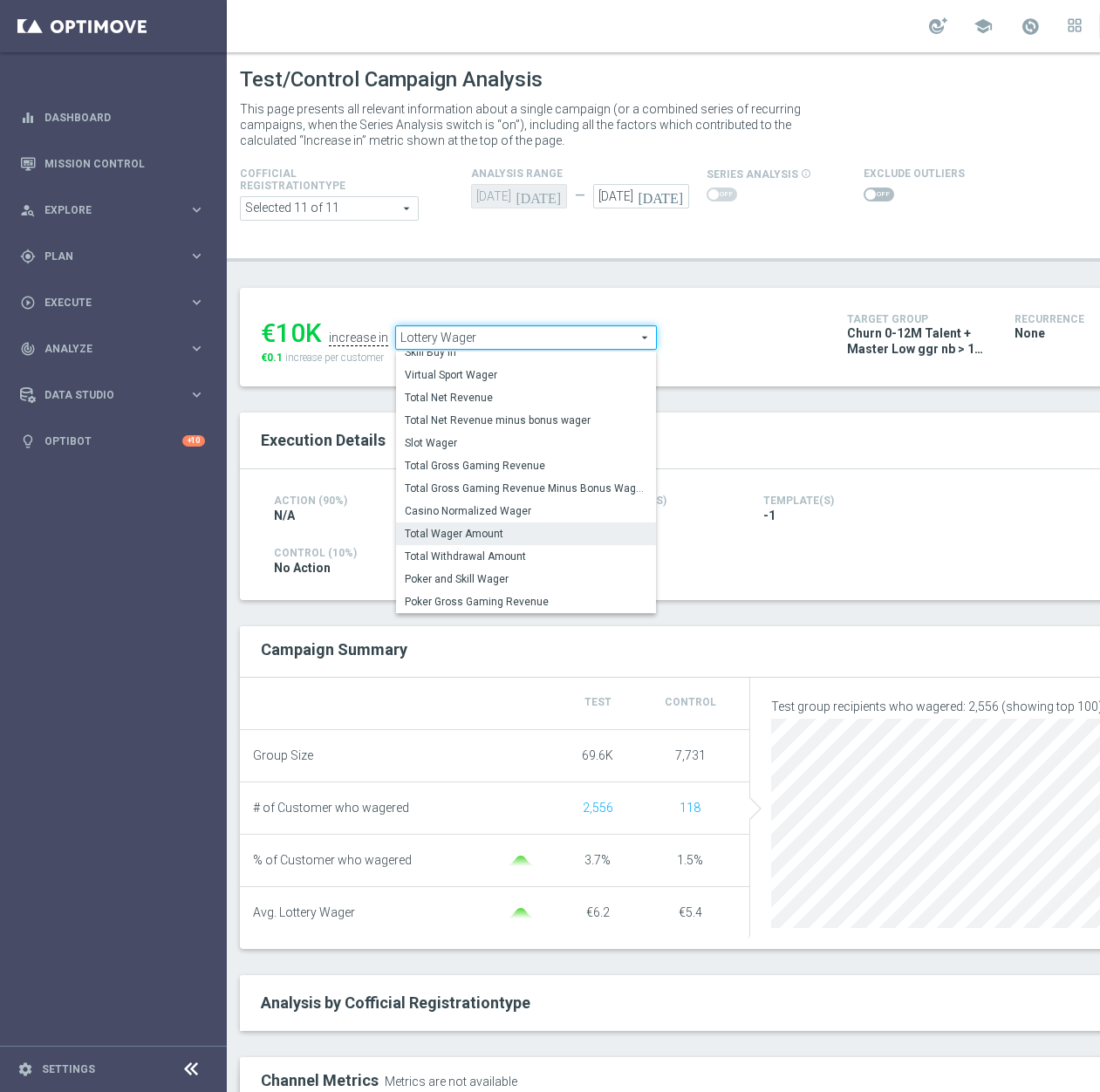
click at [549, 538] on span "Total Wager Amount" at bounding box center [526, 533] width 242 height 14
type input "Total Wager Amount"
